Goal: Navigation & Orientation: Go to known website

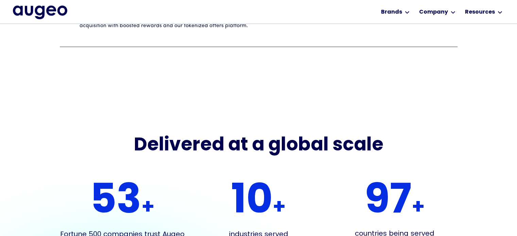
scroll to position [1062, 0]
